Goal: Communication & Community: Answer question/provide support

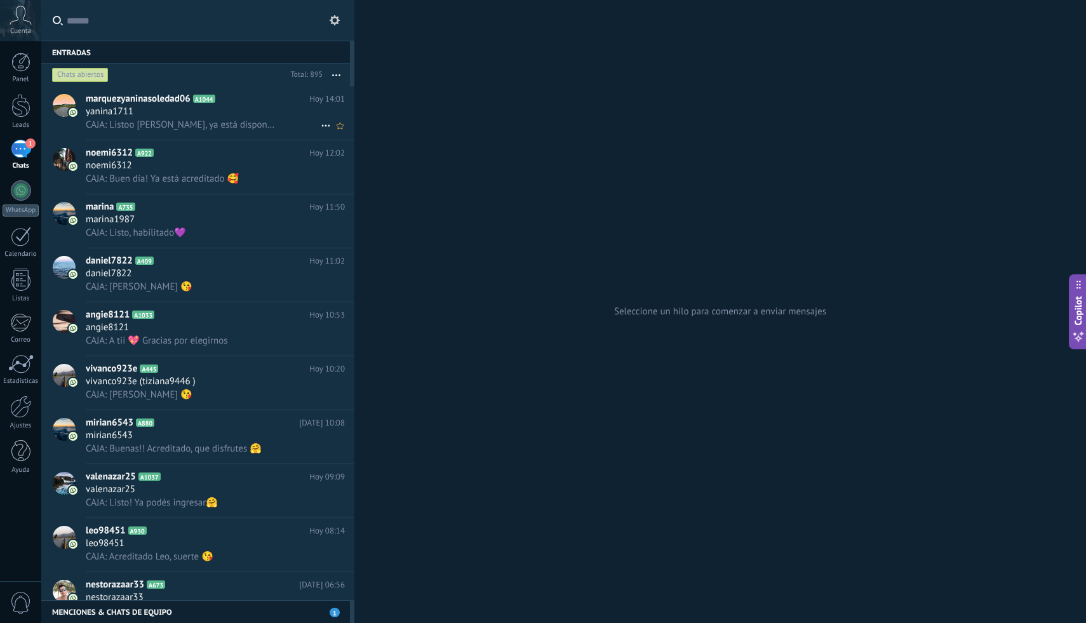
click at [227, 112] on div "yanina1711" at bounding box center [215, 111] width 259 height 13
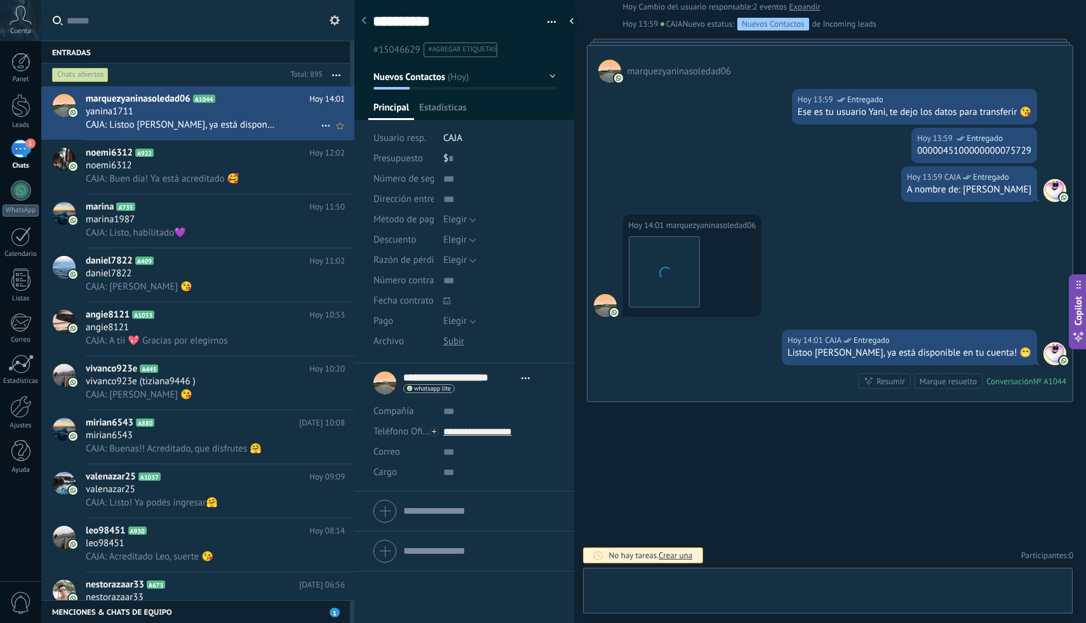
scroll to position [19, 0]
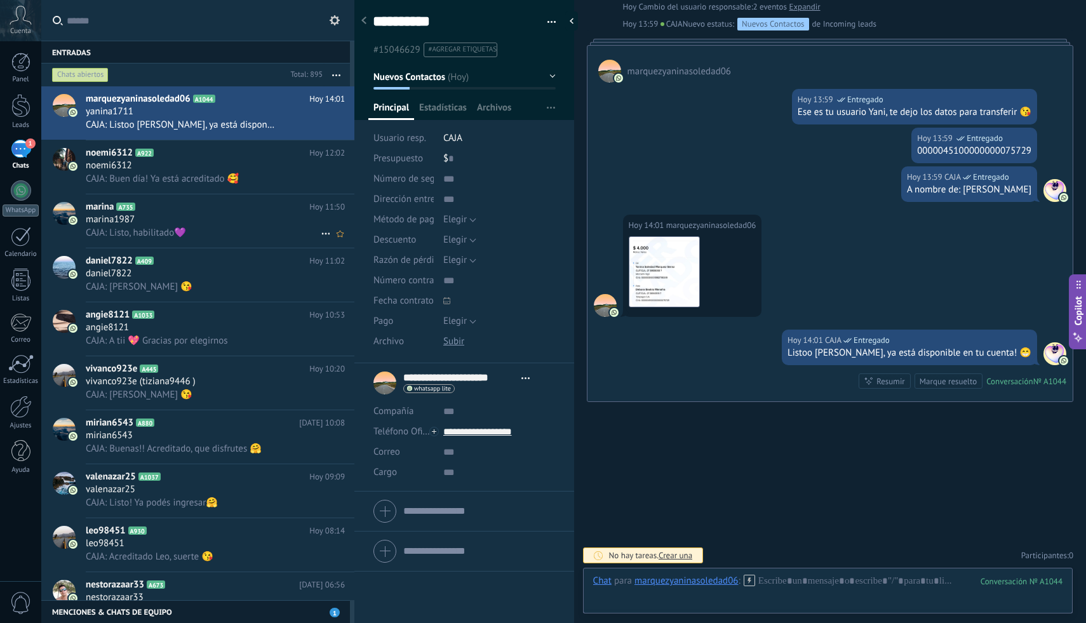
click at [162, 203] on h2 "marina A735" at bounding box center [198, 207] width 224 height 13
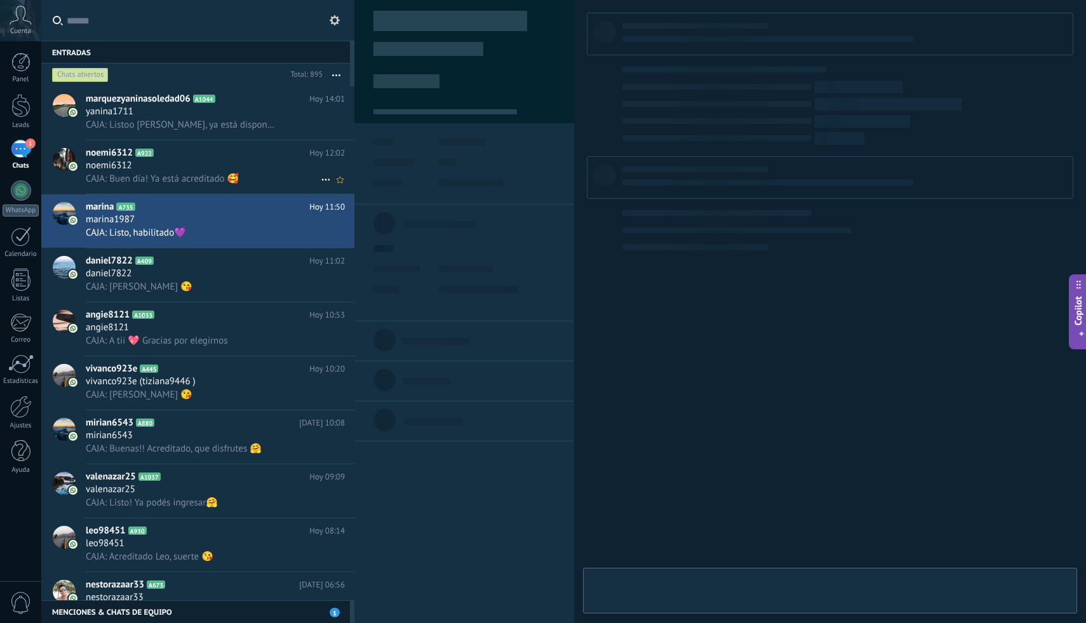
click at [198, 174] on span "CAJA: Buen día! Ya está acreditado 🥰" at bounding box center [162, 179] width 153 height 12
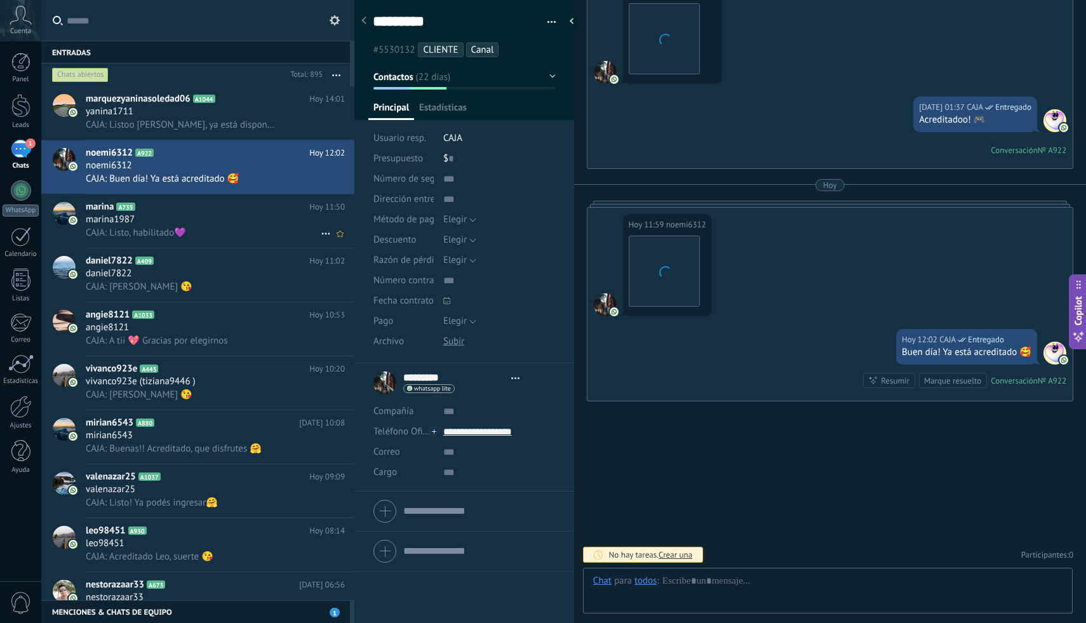
scroll to position [19, 0]
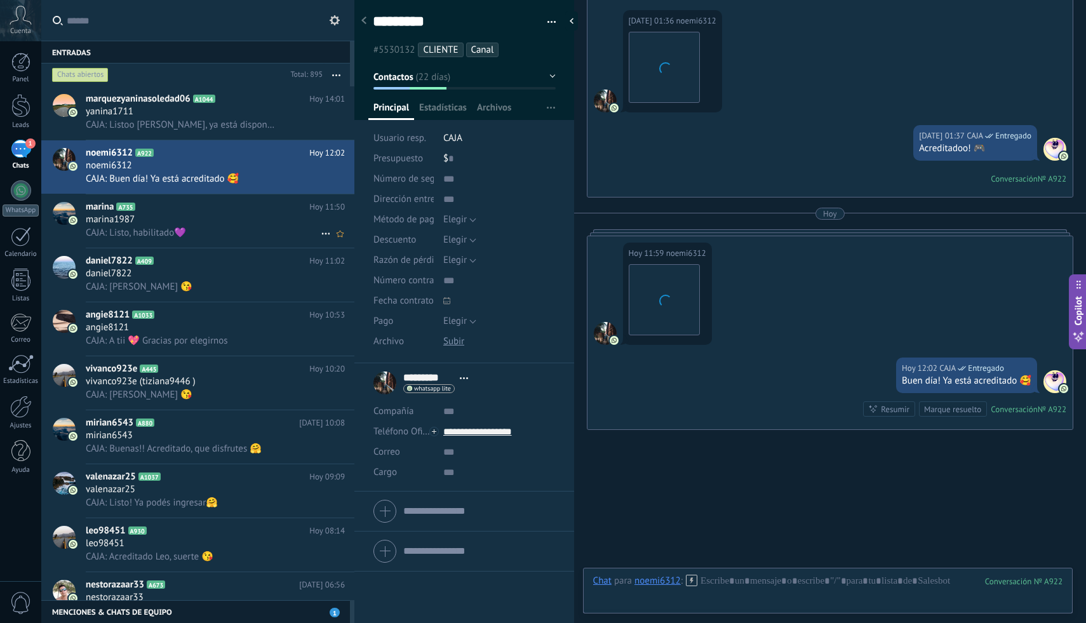
click at [236, 236] on div "CAJA: Listo, habilitado💜" at bounding box center [215, 232] width 259 height 13
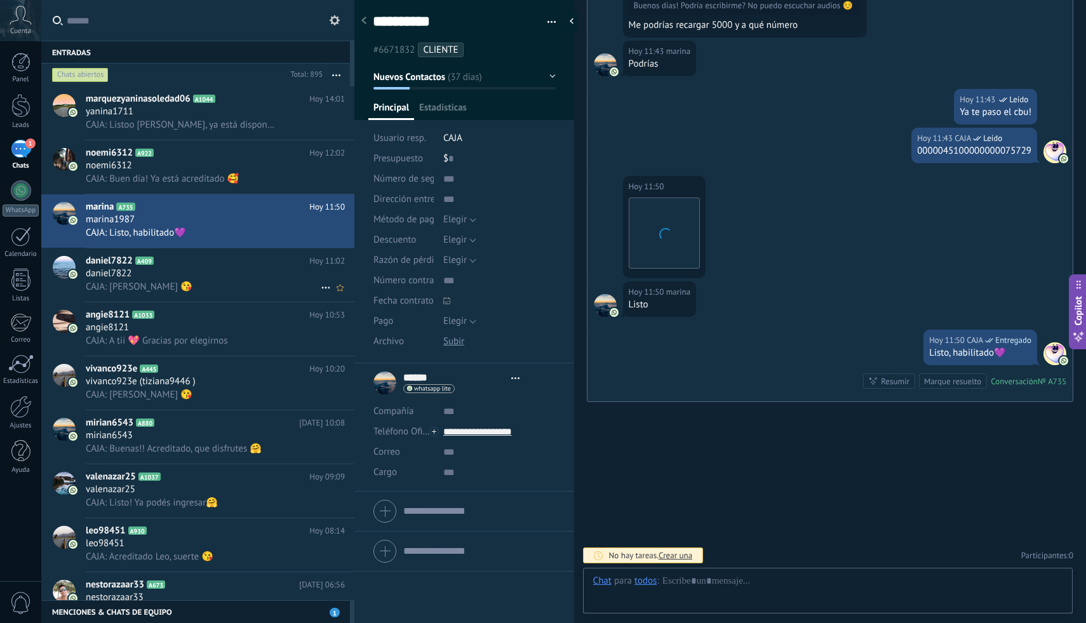
scroll to position [19, 0]
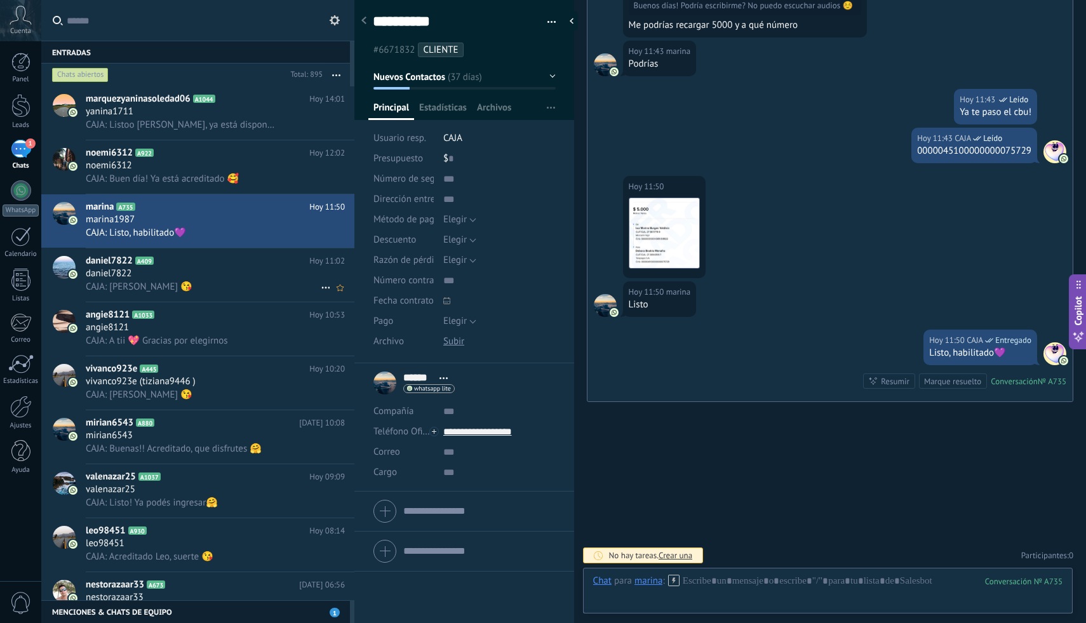
click at [221, 292] on div "CAJA: [PERSON_NAME] 😘" at bounding box center [215, 286] width 259 height 13
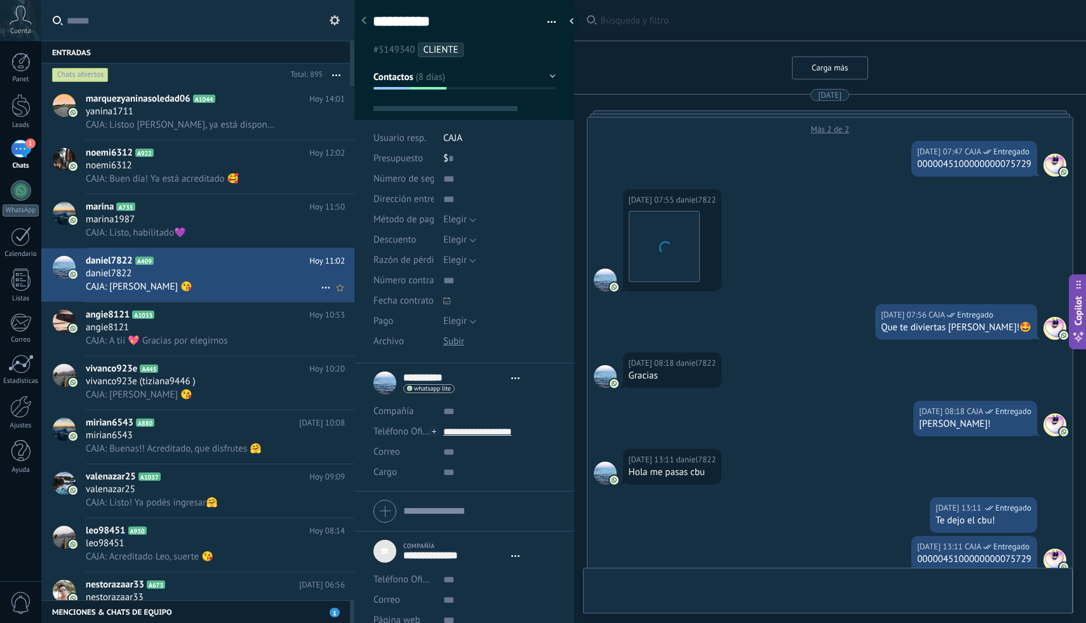
type textarea "***"
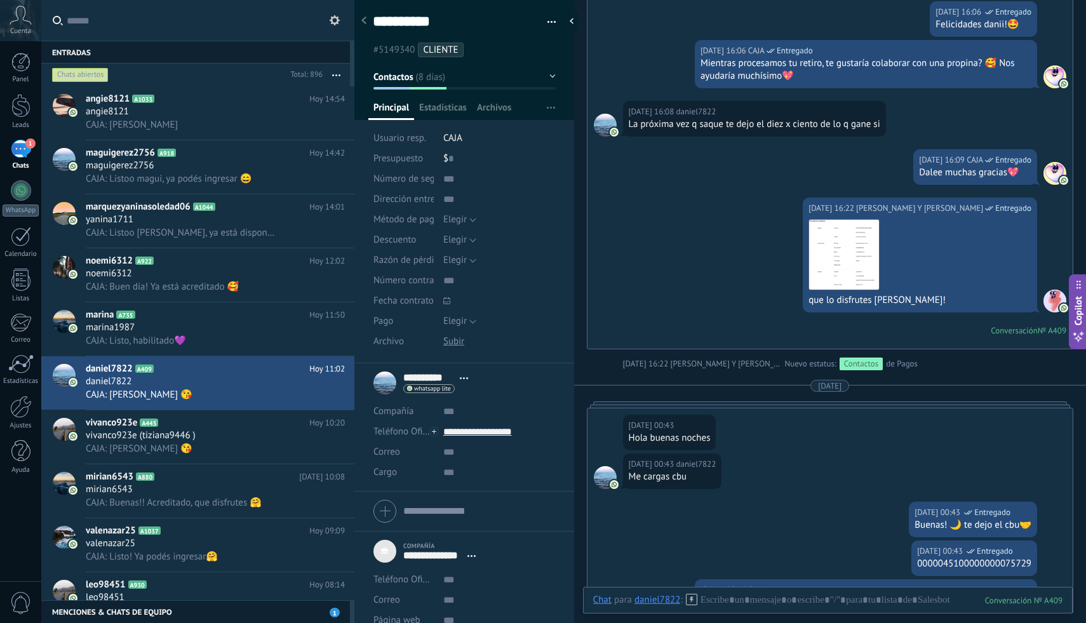
scroll to position [5059, 0]
